Goal: Information Seeking & Learning: Learn about a topic

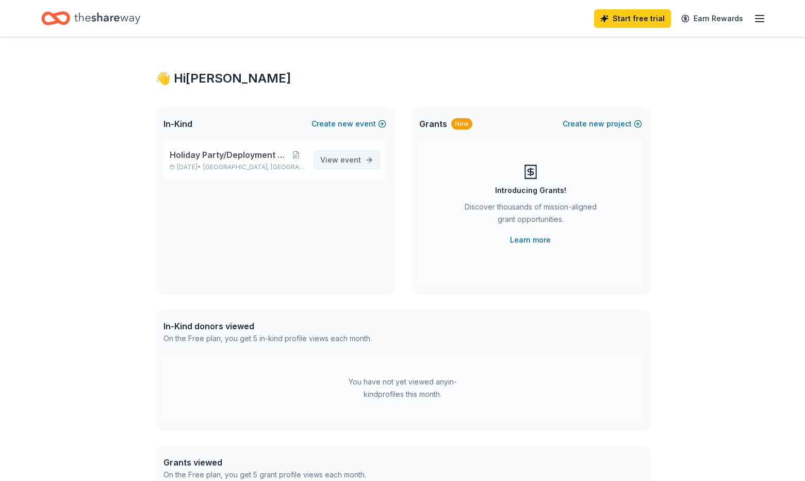
click at [337, 158] on span "View event" at bounding box center [340, 160] width 41 height 12
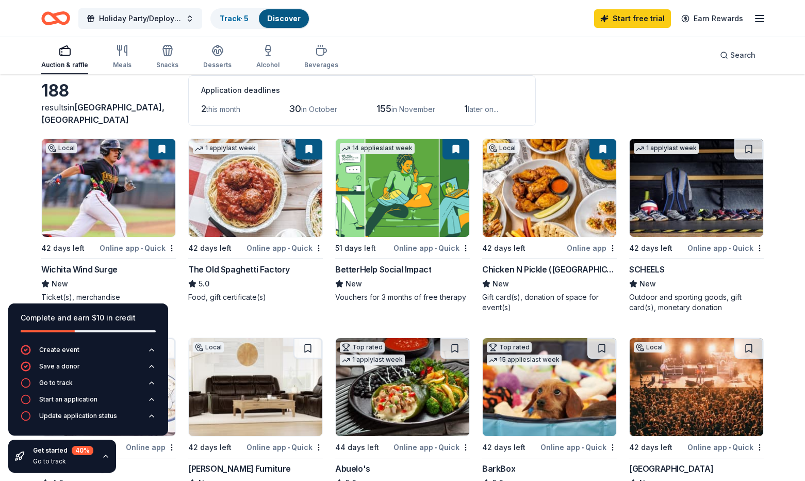
scroll to position [103, 0]
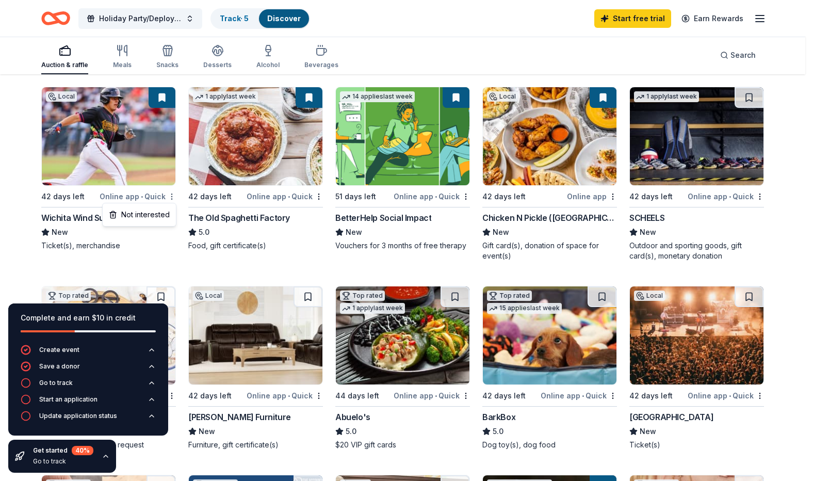
click at [172, 197] on button "button" at bounding box center [172, 196] width 8 height 8
click at [13, 206] on html "Holiday Party/Deployment Return Track · 5 Discover Start free trial Earn Reward…" at bounding box center [406, 137] width 813 height 481
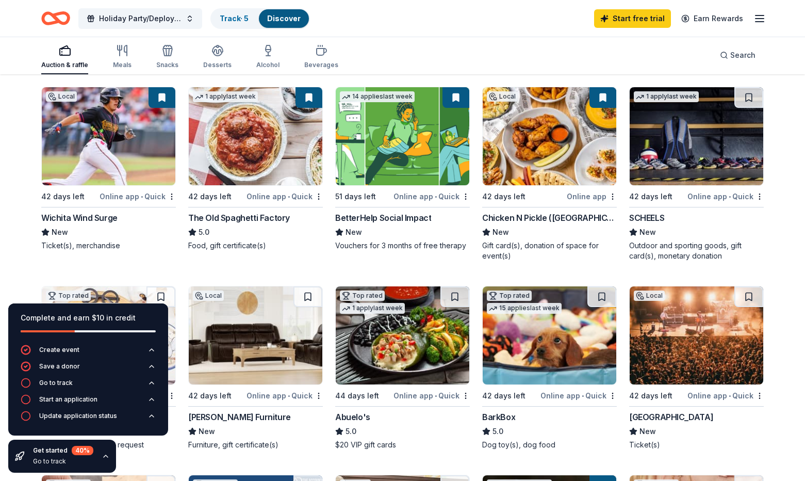
click at [73, 220] on div "Wichita Wind Surge" at bounding box center [79, 217] width 76 height 12
click at [163, 95] on button at bounding box center [162, 97] width 27 height 21
click at [162, 96] on button at bounding box center [162, 97] width 27 height 21
click at [161, 97] on button at bounding box center [162, 97] width 27 height 21
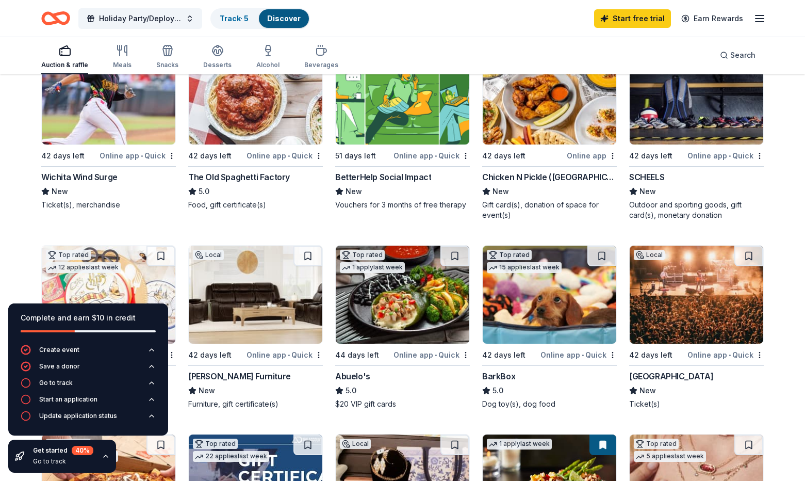
scroll to position [0, 0]
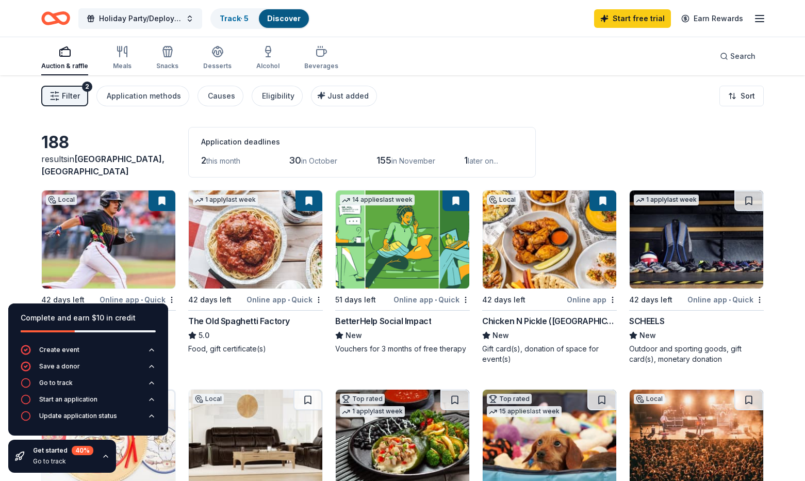
click at [83, 101] on button "Filter 2" at bounding box center [64, 96] width 47 height 21
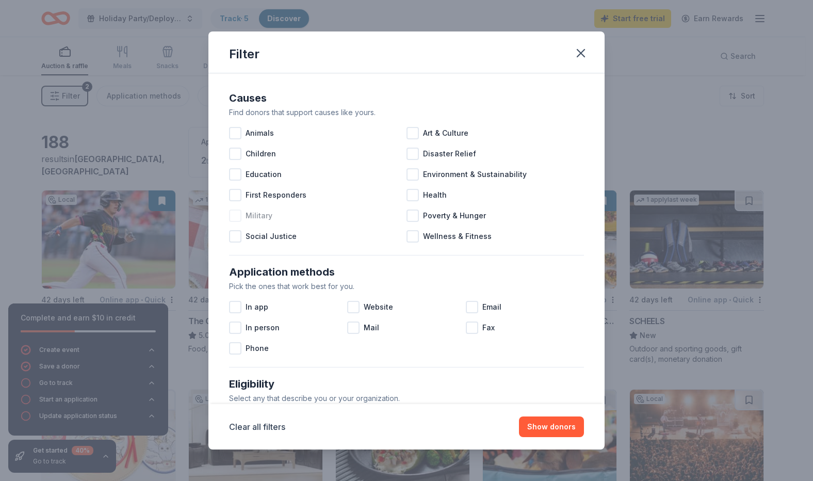
click at [256, 214] on span "Military" at bounding box center [259, 215] width 27 height 12
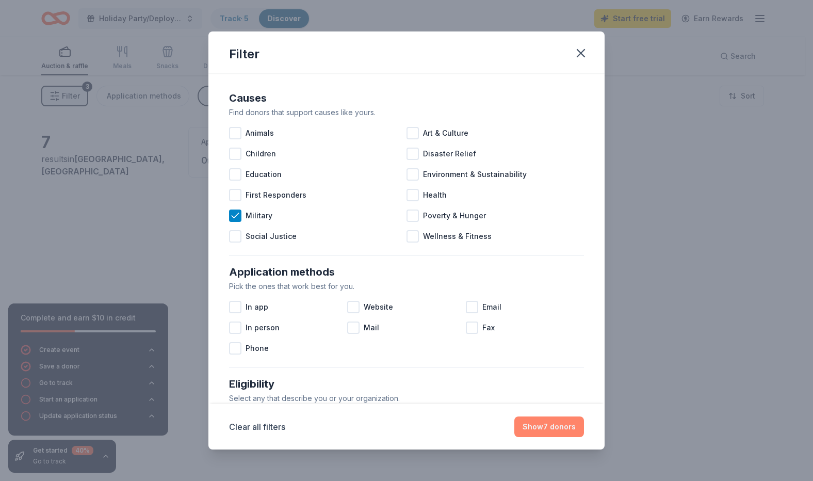
click at [538, 430] on button "Show 7 donors" at bounding box center [549, 426] width 70 height 21
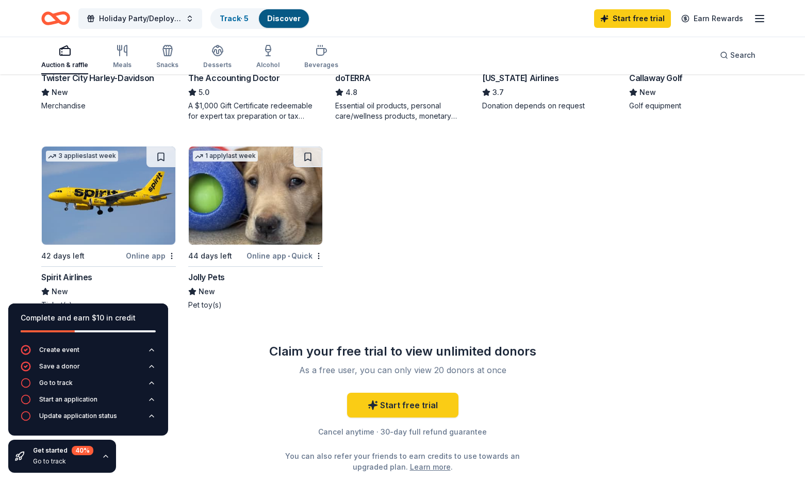
scroll to position [52, 0]
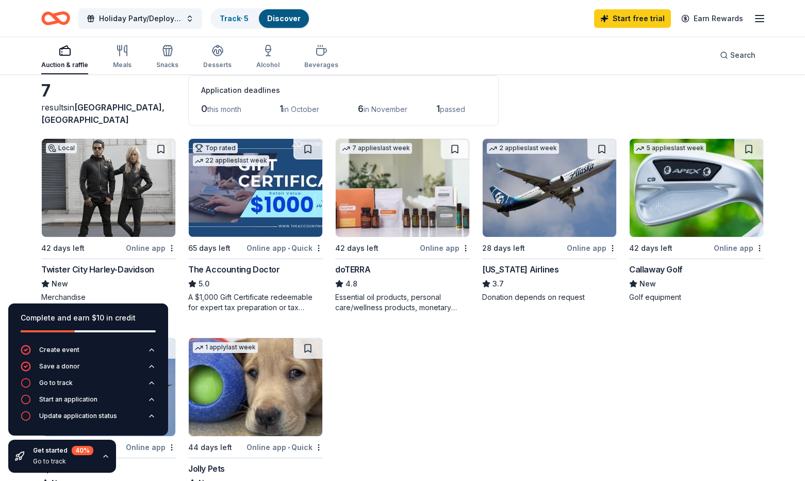
click at [650, 230] on img at bounding box center [697, 188] width 134 height 98
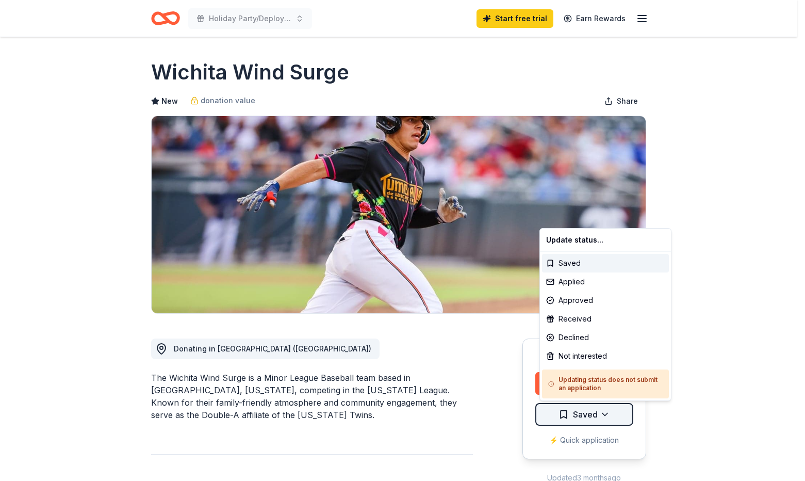
click at [590, 413] on span "Saved" at bounding box center [585, 413] width 25 height 13
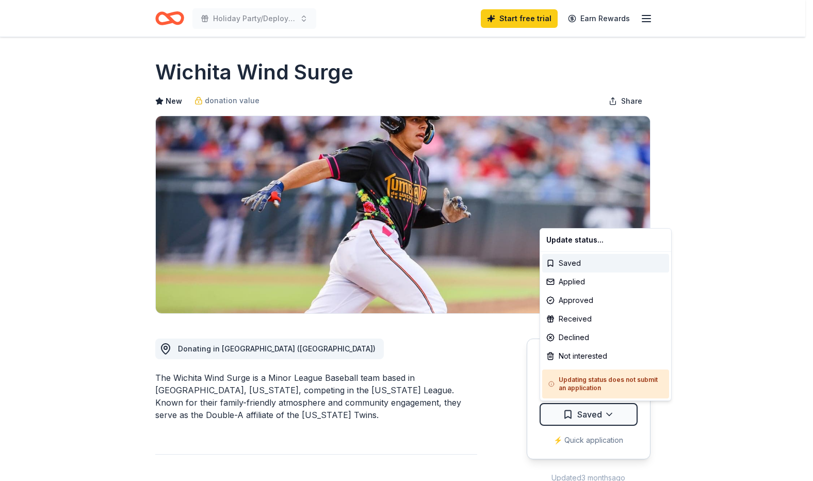
click at [712, 420] on html "Holiday Party/Deployment Return Start free trial Earn Rewards Due in 42 days Sh…" at bounding box center [406, 240] width 813 height 481
